Goal: Task Accomplishment & Management: Use online tool/utility

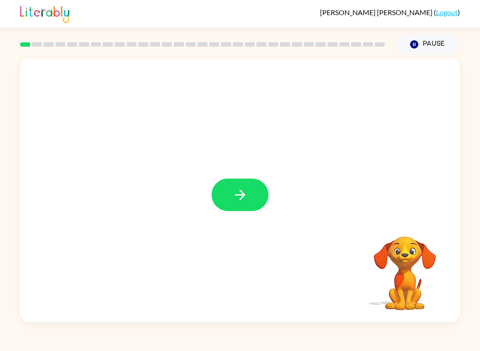
click at [254, 194] on button "button" at bounding box center [239, 195] width 57 height 32
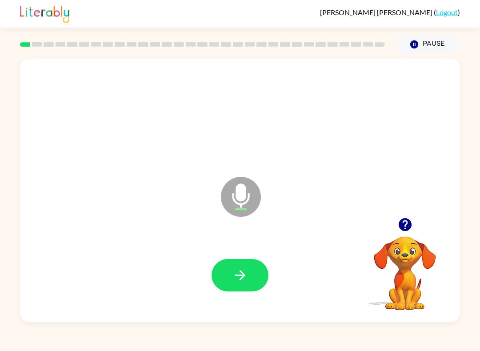
click at [242, 274] on icon "button" at bounding box center [239, 275] width 10 height 10
click at [242, 202] on icon at bounding box center [241, 197] width 40 height 40
click at [238, 266] on button "button" at bounding box center [239, 275] width 57 height 32
click at [242, 278] on icon "button" at bounding box center [239, 275] width 10 height 10
click at [238, 196] on icon "Microphone The Microphone is here when it is your turn to talk" at bounding box center [284, 208] width 133 height 67
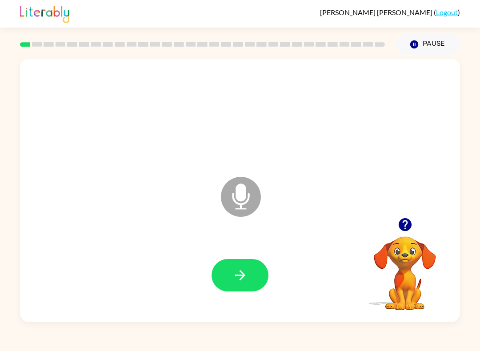
click at [241, 280] on icon "button" at bounding box center [240, 275] width 16 height 16
click at [246, 189] on icon "Microphone The Microphone is here when it is your turn to talk" at bounding box center [284, 208] width 133 height 67
click at [233, 270] on icon "button" at bounding box center [240, 275] width 16 height 16
click at [240, 193] on icon "Microphone The Microphone is here when it is your turn to talk" at bounding box center [284, 208] width 133 height 67
click at [247, 274] on icon "button" at bounding box center [240, 275] width 16 height 16
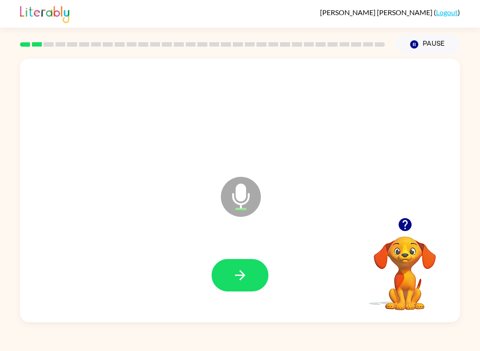
click at [246, 216] on icon "Microphone The Microphone is here when it is your turn to talk" at bounding box center [284, 208] width 133 height 67
click at [242, 278] on icon "button" at bounding box center [240, 275] width 16 height 16
click at [244, 198] on icon "Microphone The Microphone is here when it is your turn to talk" at bounding box center [284, 208] width 133 height 67
click at [246, 253] on div at bounding box center [240, 275] width 422 height 76
click at [234, 266] on button "button" at bounding box center [239, 275] width 57 height 32
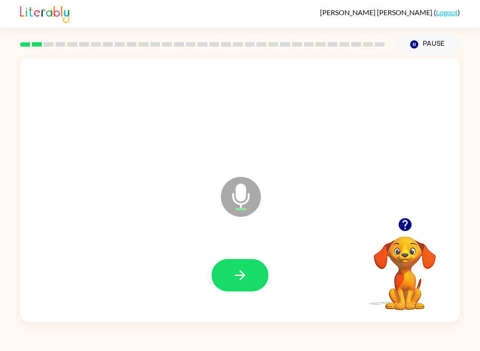
click at [243, 262] on button "button" at bounding box center [239, 275] width 57 height 32
click at [239, 202] on icon at bounding box center [241, 197] width 40 height 40
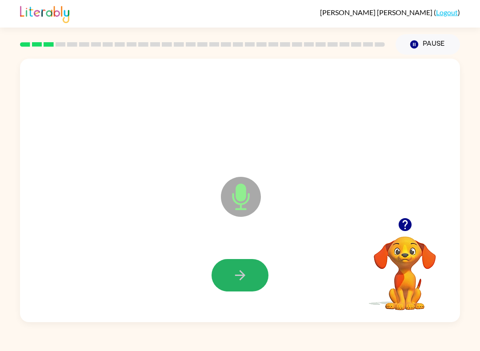
click at [228, 266] on button "button" at bounding box center [239, 275] width 57 height 32
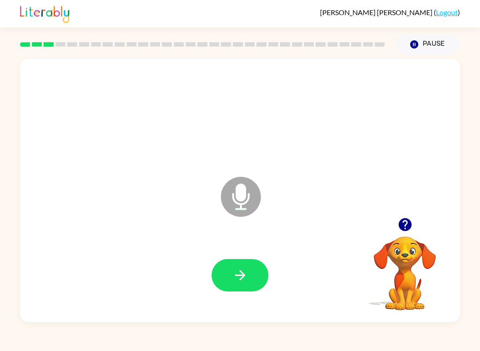
click at [239, 192] on icon "Microphone The Microphone is here when it is your turn to talk" at bounding box center [284, 208] width 133 height 67
click at [246, 298] on div at bounding box center [240, 275] width 422 height 76
click at [223, 277] on button "button" at bounding box center [239, 275] width 57 height 32
click at [239, 194] on icon "Microphone The Microphone is here when it is your turn to talk" at bounding box center [284, 208] width 133 height 67
click at [246, 277] on icon "button" at bounding box center [240, 275] width 16 height 16
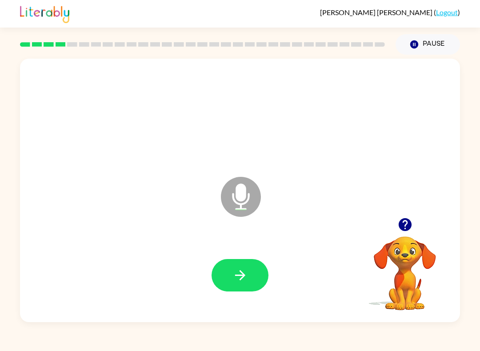
click at [233, 289] on button "button" at bounding box center [239, 275] width 57 height 32
click at [242, 201] on icon "Microphone The Microphone is here when it is your turn to talk" at bounding box center [284, 208] width 133 height 67
click at [235, 275] on icon "button" at bounding box center [240, 275] width 16 height 16
click at [237, 199] on icon "Microphone The Microphone is here when it is your turn to talk" at bounding box center [284, 208] width 133 height 67
click at [247, 260] on button "button" at bounding box center [239, 275] width 57 height 32
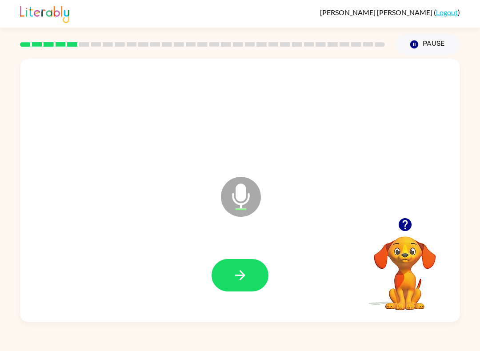
click at [241, 198] on icon "Microphone The Microphone is here when it is your turn to talk" at bounding box center [284, 208] width 133 height 67
click at [233, 267] on button "button" at bounding box center [239, 275] width 57 height 32
click at [248, 194] on icon "Microphone The Microphone is here when it is your turn to talk" at bounding box center [284, 208] width 133 height 67
click at [234, 265] on button "button" at bounding box center [239, 275] width 57 height 32
click at [241, 201] on icon "Microphone The Microphone is here when it is your turn to talk" at bounding box center [284, 208] width 133 height 67
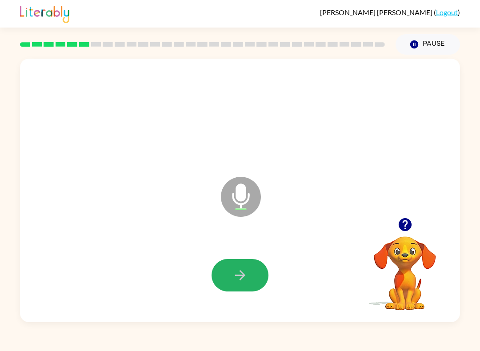
click at [237, 265] on button "button" at bounding box center [239, 275] width 57 height 32
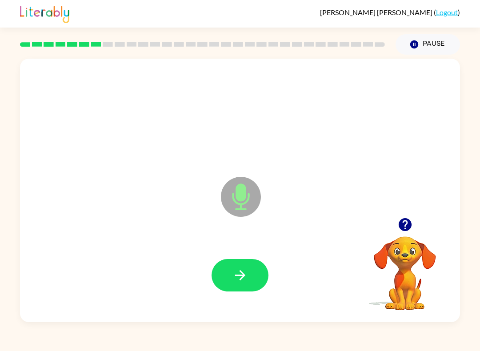
click at [237, 200] on icon at bounding box center [241, 197] width 40 height 40
click at [242, 265] on button "button" at bounding box center [239, 275] width 57 height 32
click at [238, 182] on icon at bounding box center [241, 197] width 40 height 40
click at [253, 278] on button "button" at bounding box center [239, 275] width 57 height 32
click at [255, 269] on button "button" at bounding box center [239, 275] width 57 height 32
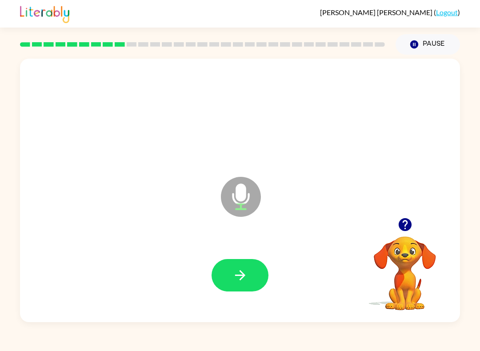
click at [243, 278] on icon "button" at bounding box center [240, 275] width 16 height 16
click at [243, 195] on icon "Microphone The Microphone is here when it is your turn to talk" at bounding box center [284, 208] width 133 height 67
click at [250, 260] on button "button" at bounding box center [239, 275] width 57 height 32
click at [245, 195] on icon "Microphone The Microphone is here when it is your turn to talk" at bounding box center [284, 208] width 133 height 67
click at [247, 269] on icon "button" at bounding box center [240, 275] width 16 height 16
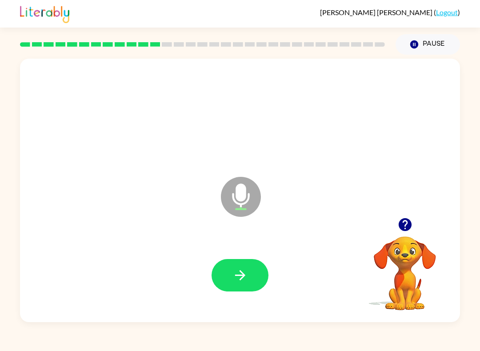
click at [242, 202] on icon at bounding box center [241, 197] width 40 height 40
click at [217, 278] on button "button" at bounding box center [239, 275] width 57 height 32
click at [241, 290] on button "button" at bounding box center [239, 275] width 57 height 32
click at [234, 199] on icon "Microphone The Microphone is here when it is your turn to talk" at bounding box center [284, 208] width 133 height 67
click at [232, 266] on button "button" at bounding box center [239, 275] width 57 height 32
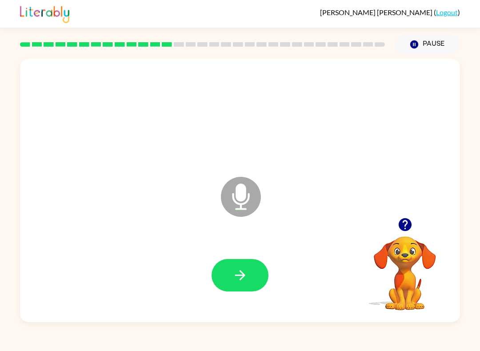
click at [234, 198] on icon "Microphone The Microphone is here when it is your turn to talk" at bounding box center [284, 208] width 133 height 67
click at [240, 285] on button "button" at bounding box center [239, 275] width 57 height 32
click at [246, 191] on icon at bounding box center [241, 197] width 40 height 40
click at [245, 280] on icon "button" at bounding box center [240, 275] width 16 height 16
click at [222, 206] on icon "Microphone The Microphone is here when it is your turn to talk" at bounding box center [284, 208] width 133 height 67
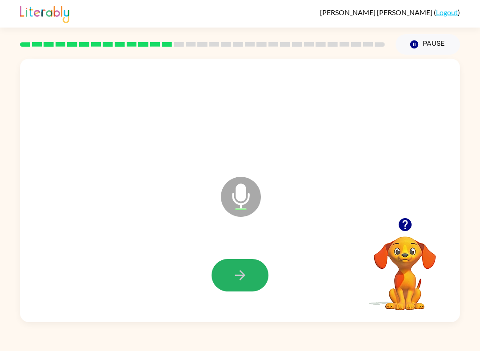
click at [252, 270] on button "button" at bounding box center [239, 275] width 57 height 32
click at [232, 274] on icon "button" at bounding box center [240, 275] width 16 height 16
click at [236, 194] on icon "Microphone The Microphone is here when it is your turn to talk" at bounding box center [284, 208] width 133 height 67
click at [247, 264] on button "button" at bounding box center [239, 275] width 57 height 32
click at [221, 192] on icon "Microphone The Microphone is here when it is your turn to talk" at bounding box center [284, 208] width 133 height 67
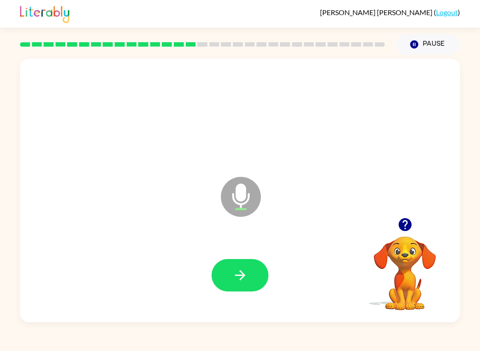
click at [220, 261] on button "button" at bounding box center [239, 275] width 57 height 32
click at [233, 196] on icon "Microphone The Microphone is here when it is your turn to talk" at bounding box center [284, 208] width 133 height 67
click at [227, 278] on button "button" at bounding box center [239, 275] width 57 height 32
click at [240, 206] on icon "Microphone The Microphone is here when it is your turn to talk" at bounding box center [284, 208] width 133 height 67
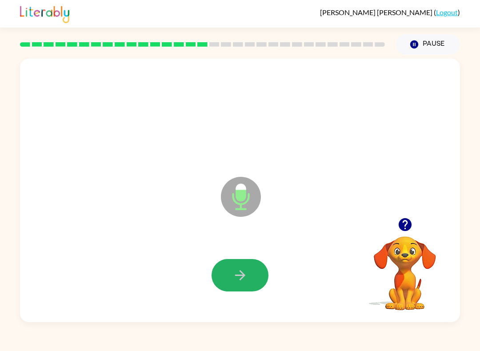
click at [244, 276] on icon "button" at bounding box center [239, 275] width 10 height 10
click at [243, 194] on icon "Microphone The Microphone is here when it is your turn to talk" at bounding box center [284, 208] width 133 height 67
click at [247, 276] on icon "button" at bounding box center [240, 275] width 16 height 16
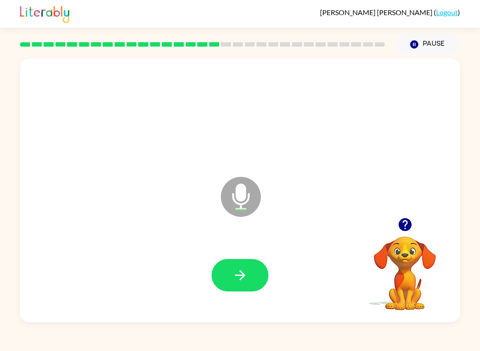
click at [257, 267] on button "button" at bounding box center [239, 275] width 57 height 32
click at [247, 193] on icon at bounding box center [241, 197] width 40 height 40
click at [244, 273] on icon "button" at bounding box center [240, 275] width 16 height 16
click at [248, 201] on icon "Microphone The Microphone is here when it is your turn to talk" at bounding box center [284, 208] width 133 height 67
click at [237, 272] on icon "button" at bounding box center [240, 275] width 16 height 16
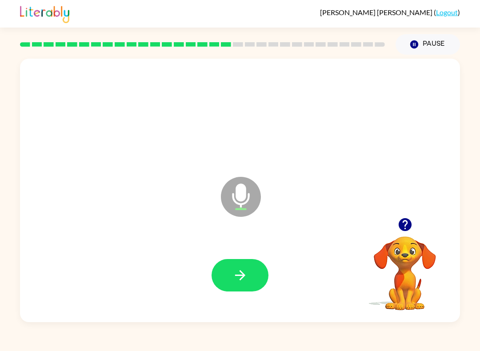
click at [240, 268] on icon "button" at bounding box center [240, 275] width 16 height 16
click at [235, 200] on icon at bounding box center [241, 197] width 40 height 40
click at [238, 274] on icon "button" at bounding box center [240, 275] width 16 height 16
click at [254, 188] on icon at bounding box center [241, 197] width 40 height 40
click at [237, 266] on button "button" at bounding box center [239, 275] width 57 height 32
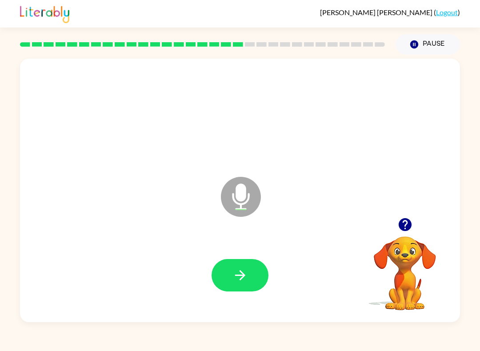
click at [246, 276] on icon "button" at bounding box center [240, 275] width 16 height 16
click at [243, 183] on icon at bounding box center [241, 197] width 40 height 40
click at [242, 274] on icon "button" at bounding box center [239, 275] width 10 height 10
click at [250, 186] on icon at bounding box center [241, 197] width 40 height 40
click at [235, 262] on button "button" at bounding box center [239, 275] width 57 height 32
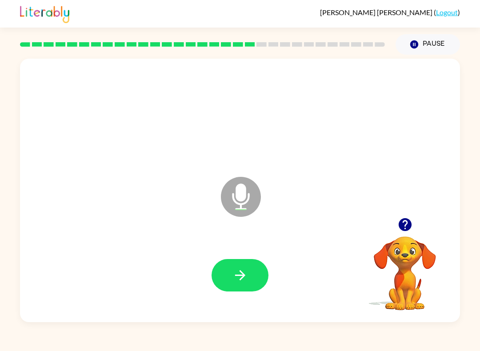
click at [248, 202] on icon at bounding box center [241, 197] width 40 height 40
click at [220, 272] on button "button" at bounding box center [239, 275] width 57 height 32
click at [246, 204] on icon at bounding box center [241, 197] width 40 height 40
click at [237, 262] on button "button" at bounding box center [239, 275] width 57 height 32
click at [238, 202] on icon at bounding box center [241, 197] width 40 height 40
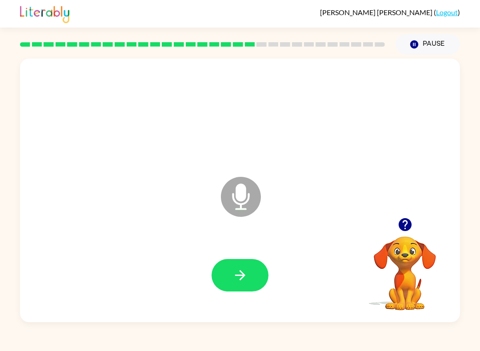
click at [242, 270] on icon "button" at bounding box center [240, 275] width 16 height 16
click at [244, 189] on icon "Microphone The Microphone is here when it is your turn to talk" at bounding box center [284, 208] width 133 height 67
click at [239, 274] on icon "button" at bounding box center [240, 275] width 16 height 16
click at [238, 194] on icon "Microphone The Microphone is here when it is your turn to talk" at bounding box center [284, 208] width 133 height 67
click at [228, 273] on button "button" at bounding box center [239, 275] width 57 height 32
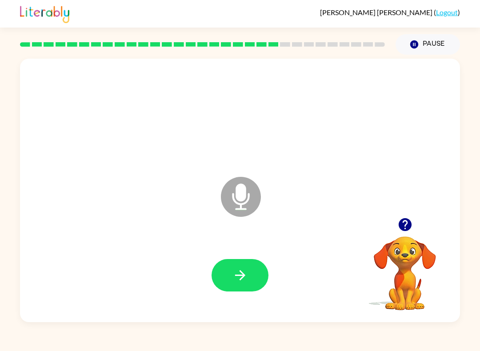
click at [240, 194] on icon "Microphone The Microphone is here when it is your turn to talk" at bounding box center [284, 208] width 133 height 67
click at [230, 271] on button "button" at bounding box center [239, 275] width 57 height 32
click at [247, 187] on icon at bounding box center [241, 197] width 40 height 40
click at [245, 268] on icon "button" at bounding box center [240, 275] width 16 height 16
click at [245, 196] on icon "Microphone The Microphone is here when it is your turn to talk" at bounding box center [284, 208] width 133 height 67
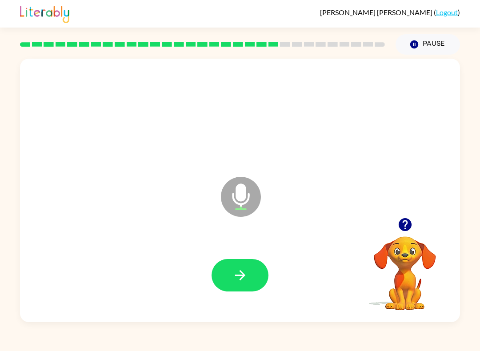
click at [231, 267] on button "button" at bounding box center [239, 275] width 57 height 32
click at [233, 181] on icon at bounding box center [241, 197] width 40 height 40
click at [233, 266] on button "button" at bounding box center [239, 275] width 57 height 32
click at [244, 201] on icon at bounding box center [241, 197] width 40 height 40
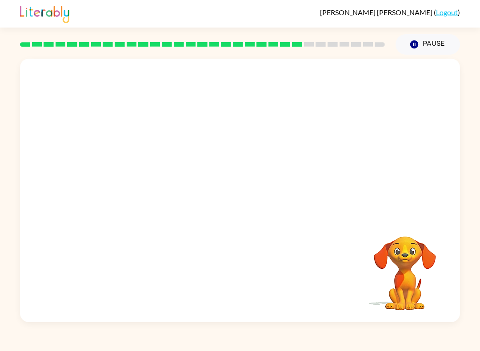
click at [238, 273] on div at bounding box center [240, 275] width 422 height 76
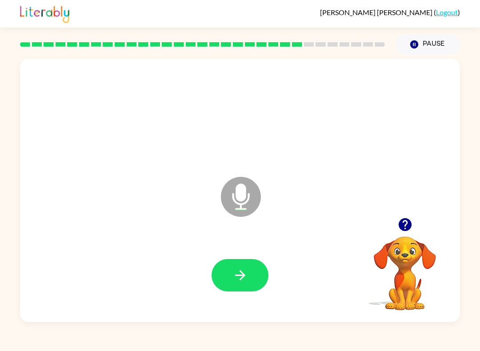
click at [243, 191] on icon "Microphone The Microphone is here when it is your turn to talk" at bounding box center [284, 208] width 133 height 67
click at [229, 264] on button "button" at bounding box center [239, 275] width 57 height 32
click at [245, 209] on icon "Microphone The Microphone is here when it is your turn to talk" at bounding box center [284, 208] width 133 height 67
click at [248, 283] on button "button" at bounding box center [239, 275] width 57 height 32
click at [242, 285] on button "button" at bounding box center [239, 275] width 57 height 32
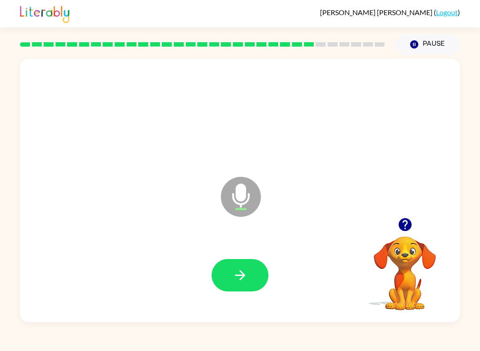
click at [243, 193] on icon "Microphone The Microphone is here when it is your turn to talk" at bounding box center [284, 208] width 133 height 67
click at [251, 197] on icon at bounding box center [241, 197] width 40 height 40
click at [254, 285] on button "button" at bounding box center [239, 275] width 57 height 32
click at [246, 265] on button "button" at bounding box center [239, 275] width 57 height 32
click at [242, 195] on icon "Microphone The Microphone is here when it is your turn to talk" at bounding box center [284, 208] width 133 height 67
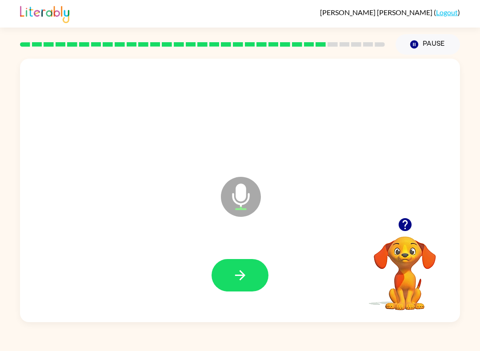
click at [244, 278] on icon "button" at bounding box center [240, 275] width 16 height 16
click at [253, 184] on icon at bounding box center [241, 197] width 40 height 40
click at [254, 263] on button "button" at bounding box center [239, 275] width 57 height 32
click at [235, 262] on button "button" at bounding box center [239, 275] width 57 height 32
click at [242, 185] on icon "Microphone The Microphone is here when it is your turn to talk" at bounding box center [284, 208] width 133 height 67
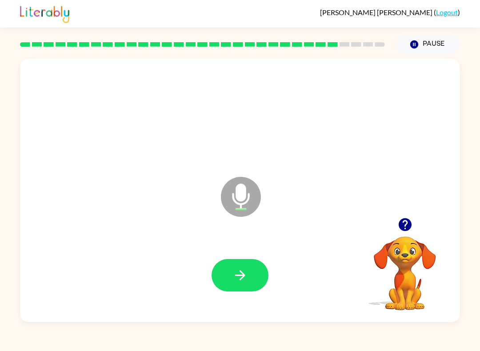
click at [264, 280] on button "button" at bounding box center [239, 275] width 57 height 32
click at [246, 263] on button "button" at bounding box center [239, 275] width 57 height 32
click at [238, 172] on icon at bounding box center [241, 176] width 22 height 67
click at [256, 278] on button "button" at bounding box center [239, 275] width 57 height 32
click at [245, 187] on icon "Microphone The Microphone is here when it is your turn to talk" at bounding box center [284, 208] width 133 height 67
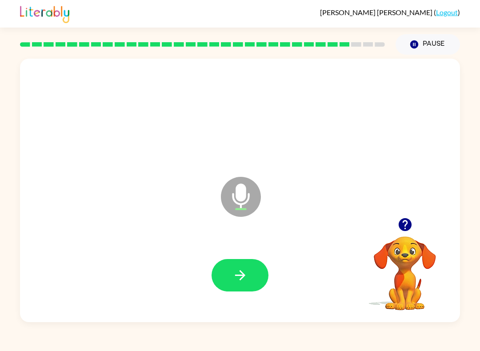
click at [244, 278] on icon "button" at bounding box center [240, 275] width 16 height 16
click at [255, 276] on button "button" at bounding box center [239, 275] width 57 height 32
click at [252, 181] on icon at bounding box center [241, 197] width 40 height 40
click at [256, 261] on button "button" at bounding box center [239, 275] width 57 height 32
click at [235, 197] on icon at bounding box center [241, 197] width 40 height 40
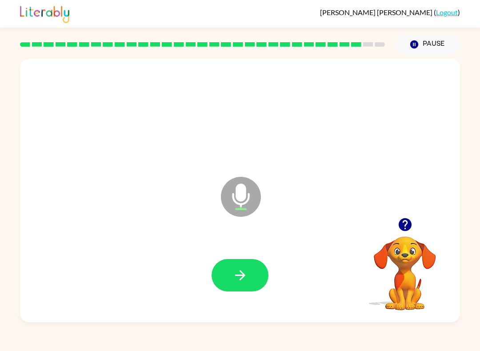
click at [242, 290] on button "button" at bounding box center [239, 275] width 57 height 32
click at [238, 273] on icon "button" at bounding box center [240, 275] width 16 height 16
click at [234, 188] on icon at bounding box center [241, 197] width 40 height 40
click at [246, 268] on icon "button" at bounding box center [240, 275] width 16 height 16
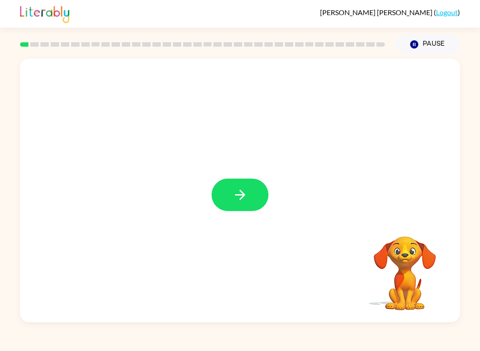
click at [248, 179] on button "button" at bounding box center [239, 195] width 57 height 32
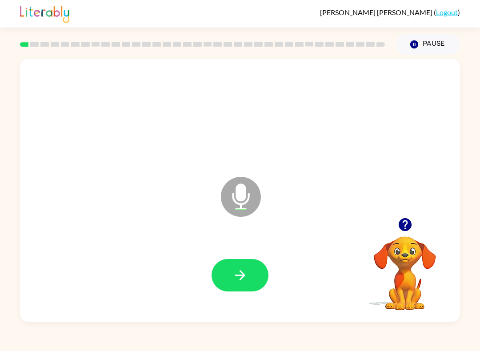
click at [242, 259] on button "button" at bounding box center [239, 275] width 57 height 32
click at [238, 201] on icon at bounding box center [241, 197] width 40 height 40
click at [231, 273] on button "button" at bounding box center [239, 275] width 57 height 32
click at [257, 285] on button "button" at bounding box center [239, 275] width 57 height 32
click at [256, 267] on button "button" at bounding box center [239, 275] width 57 height 32
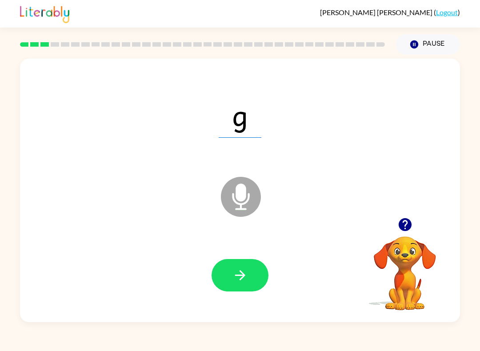
click at [246, 192] on icon "Microphone The Microphone is here when it is your turn to talk" at bounding box center [284, 208] width 133 height 67
click at [238, 267] on button "button" at bounding box center [239, 275] width 57 height 32
click at [234, 186] on icon at bounding box center [241, 197] width 40 height 40
click at [254, 270] on button "button" at bounding box center [239, 275] width 57 height 32
click at [254, 288] on button "button" at bounding box center [239, 275] width 57 height 32
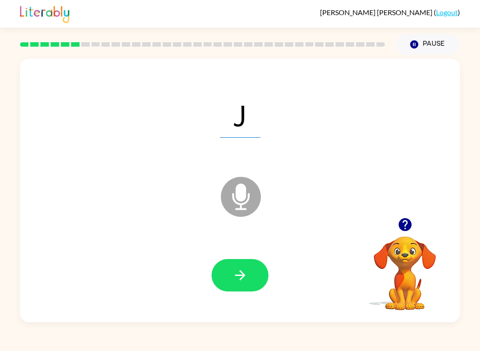
click at [238, 214] on icon at bounding box center [241, 197] width 40 height 40
click at [230, 266] on button "button" at bounding box center [239, 275] width 57 height 32
click at [247, 183] on icon at bounding box center [241, 197] width 40 height 40
click at [209, 252] on div at bounding box center [240, 275] width 422 height 76
click at [235, 268] on icon "button" at bounding box center [240, 275] width 16 height 16
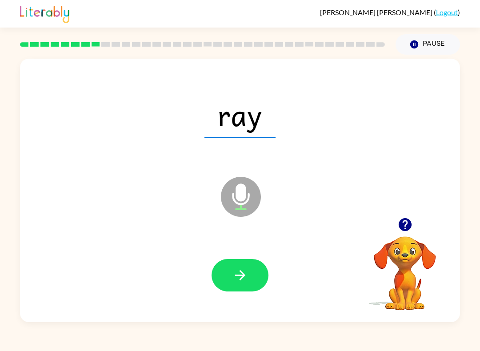
click at [254, 192] on icon at bounding box center [241, 197] width 40 height 40
click at [254, 272] on button "button" at bounding box center [239, 275] width 57 height 32
click at [252, 201] on icon at bounding box center [241, 197] width 40 height 40
click at [247, 279] on icon "button" at bounding box center [240, 275] width 16 height 16
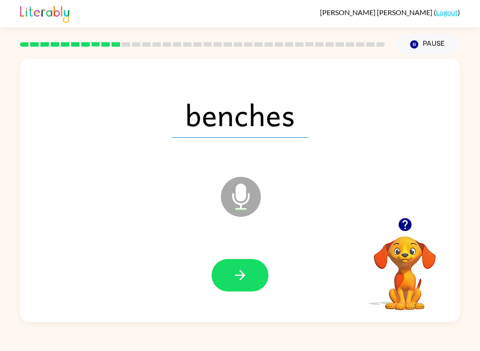
click at [254, 290] on button "button" at bounding box center [239, 275] width 57 height 32
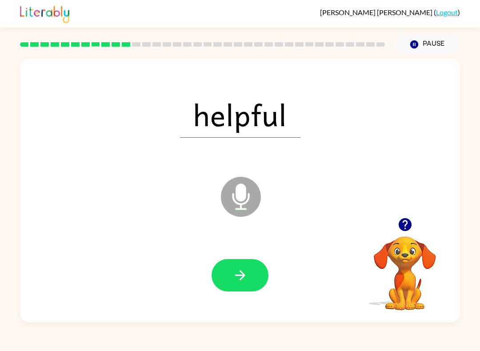
click at [247, 189] on icon at bounding box center [241, 197] width 40 height 40
click at [245, 253] on div at bounding box center [240, 275] width 422 height 76
click at [238, 266] on button "button" at bounding box center [239, 275] width 57 height 32
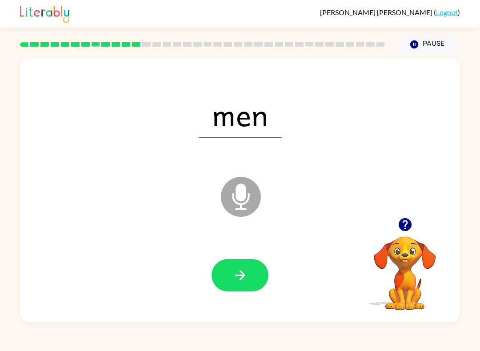
click at [239, 189] on icon "Microphone The Microphone is here when it is your turn to talk" at bounding box center [284, 208] width 133 height 67
click at [228, 272] on button "button" at bounding box center [239, 275] width 57 height 32
click at [263, 274] on button "button" at bounding box center [239, 275] width 57 height 32
click at [239, 188] on icon "Microphone The Microphone is here when it is your turn to talk" at bounding box center [284, 208] width 133 height 67
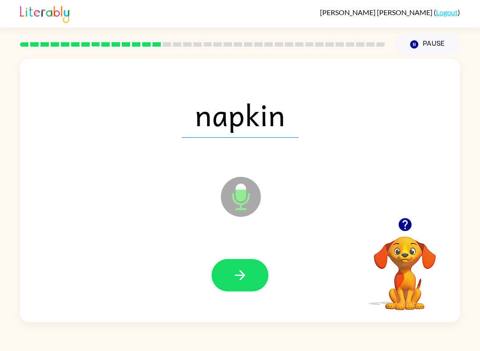
click at [248, 269] on button "button" at bounding box center [239, 275] width 57 height 32
click at [260, 278] on button "button" at bounding box center [239, 275] width 57 height 32
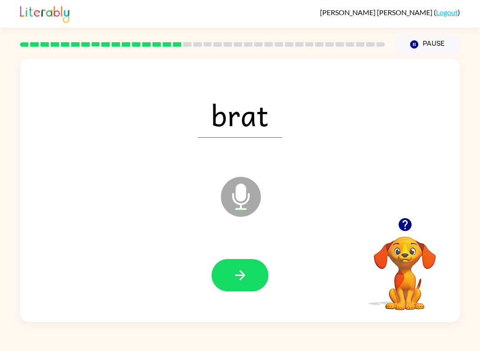
click at [254, 200] on icon at bounding box center [241, 197] width 40 height 40
click at [224, 299] on div at bounding box center [240, 275] width 422 height 76
click at [225, 272] on button "button" at bounding box center [239, 275] width 57 height 32
click at [249, 266] on button "button" at bounding box center [239, 275] width 57 height 32
click at [248, 278] on button "button" at bounding box center [239, 275] width 57 height 32
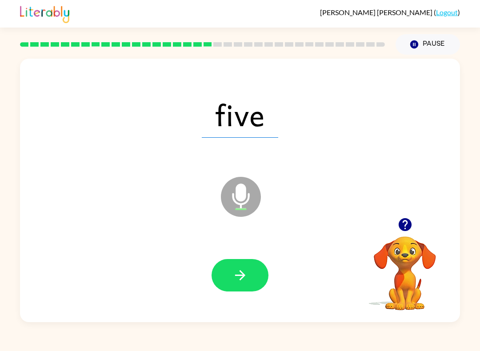
click at [230, 284] on button "button" at bounding box center [239, 275] width 57 height 32
click at [226, 205] on icon at bounding box center [241, 197] width 40 height 40
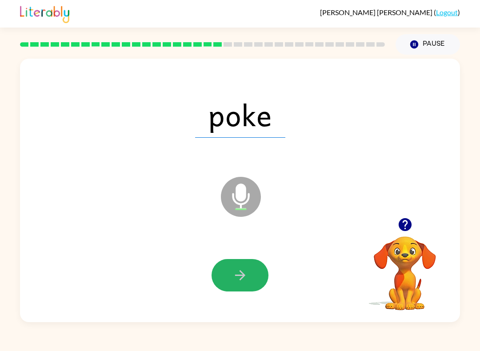
click at [234, 288] on button "button" at bounding box center [239, 275] width 57 height 32
click at [247, 262] on button "button" at bounding box center [239, 275] width 57 height 32
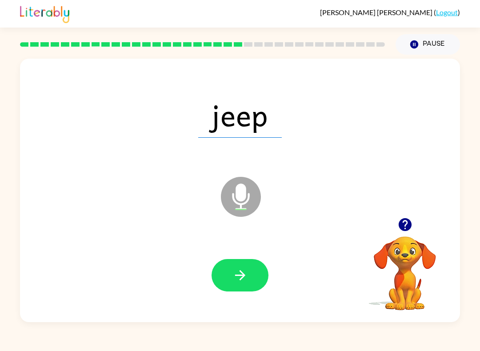
click at [242, 198] on icon "Microphone The Microphone is here when it is your turn to talk" at bounding box center [284, 208] width 133 height 67
click at [257, 298] on div at bounding box center [240, 275] width 422 height 76
click at [252, 282] on button "button" at bounding box center [239, 275] width 57 height 32
click at [240, 272] on icon "button" at bounding box center [239, 275] width 10 height 10
click at [231, 288] on button "button" at bounding box center [239, 275] width 57 height 32
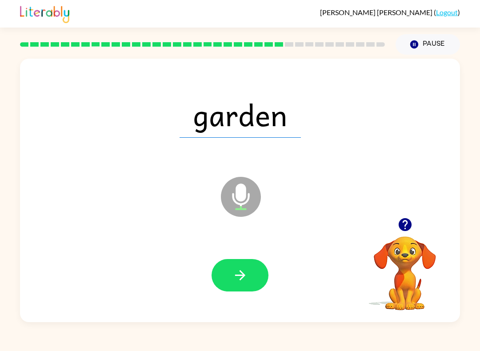
click at [243, 196] on icon "Microphone The Microphone is here when it is your turn to talk" at bounding box center [284, 208] width 133 height 67
click at [260, 286] on button "button" at bounding box center [239, 275] width 57 height 32
click at [260, 264] on button "button" at bounding box center [239, 275] width 57 height 32
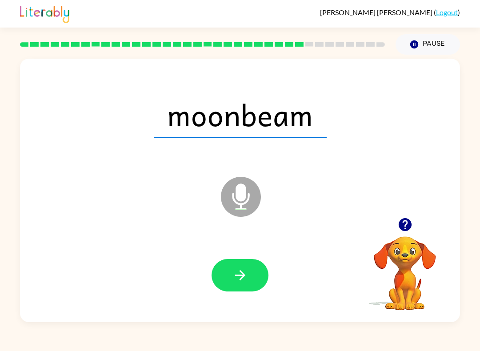
click at [250, 124] on span "moonbeam" at bounding box center [240, 114] width 173 height 46
click at [241, 195] on icon "Microphone The Microphone is here when it is your turn to talk" at bounding box center [284, 208] width 133 height 67
click at [250, 258] on div at bounding box center [240, 275] width 422 height 76
click at [242, 290] on button "button" at bounding box center [239, 275] width 57 height 32
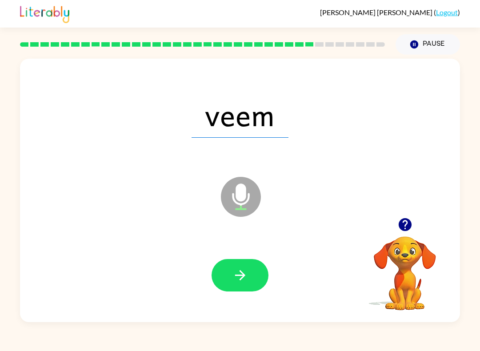
click at [244, 261] on button "button" at bounding box center [239, 275] width 57 height 32
click at [233, 302] on div at bounding box center [240, 275] width 422 height 76
click at [235, 270] on icon "button" at bounding box center [240, 275] width 16 height 16
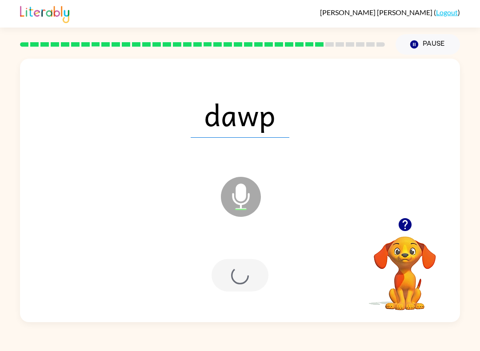
click at [254, 262] on div at bounding box center [239, 275] width 57 height 32
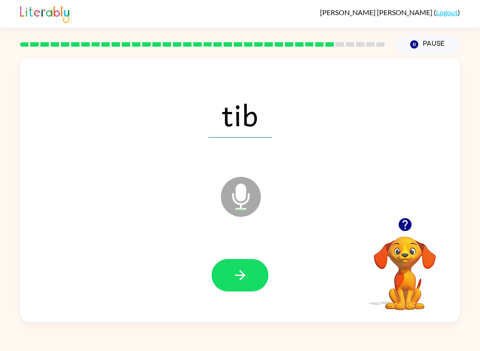
click at [245, 264] on button "button" at bounding box center [239, 275] width 57 height 32
click at [257, 203] on icon at bounding box center [241, 197] width 40 height 40
click at [259, 275] on button "button" at bounding box center [239, 275] width 57 height 32
click at [232, 206] on icon at bounding box center [241, 197] width 40 height 40
click at [246, 277] on icon "button" at bounding box center [240, 275] width 16 height 16
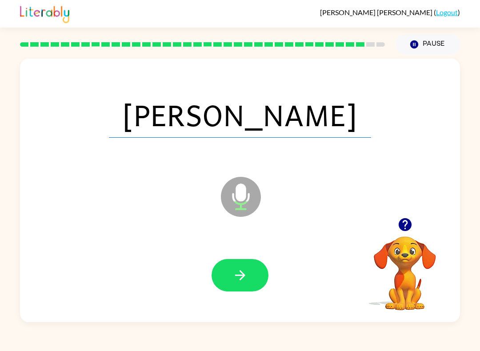
click at [246, 198] on icon "Microphone The Microphone is here when it is your turn to talk" at bounding box center [284, 208] width 133 height 67
click at [251, 278] on button "button" at bounding box center [239, 275] width 57 height 32
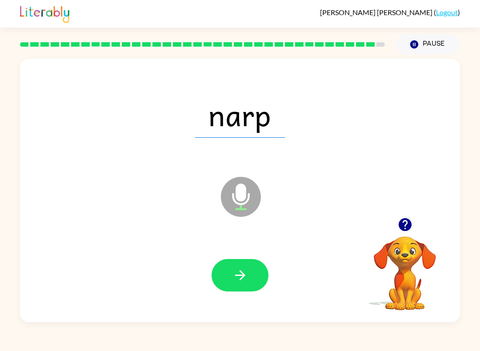
click at [252, 187] on icon at bounding box center [241, 197] width 40 height 40
click at [234, 279] on icon "button" at bounding box center [240, 275] width 16 height 16
